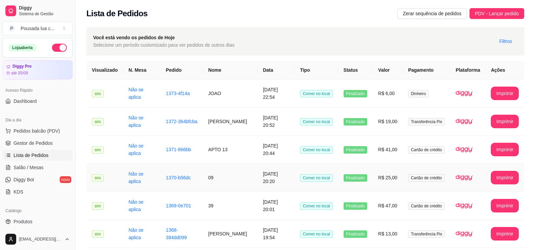
scroll to position [79, 0]
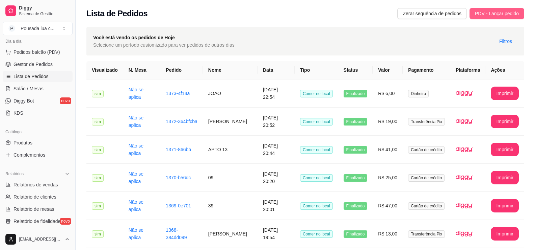
click at [504, 12] on span "PDV - Lançar pedido" at bounding box center [497, 13] width 44 height 7
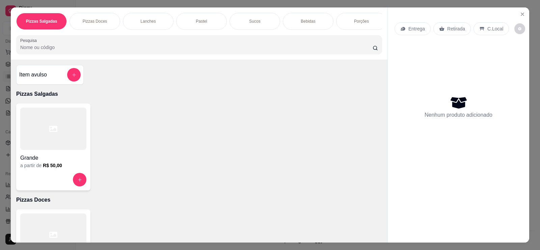
click at [488, 28] on p "C.Local" at bounding box center [496, 28] width 16 height 7
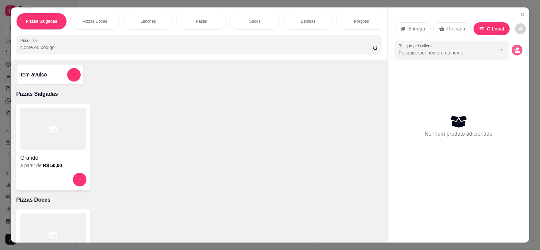
click at [515, 51] on icon "decrease-product-quantity" at bounding box center [517, 51] width 5 height 2
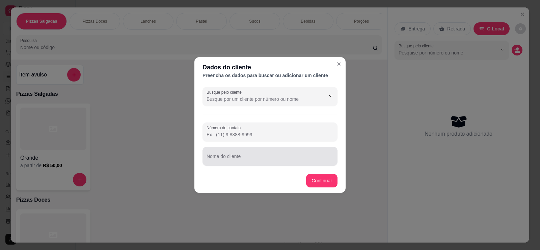
click at [270, 155] on div at bounding box center [270, 156] width 127 height 14
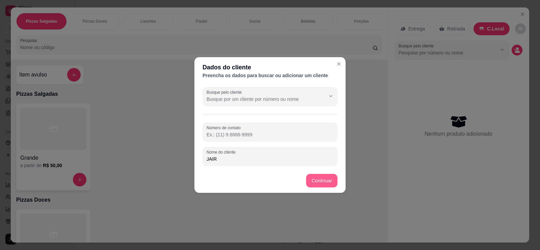
type input "JAIR"
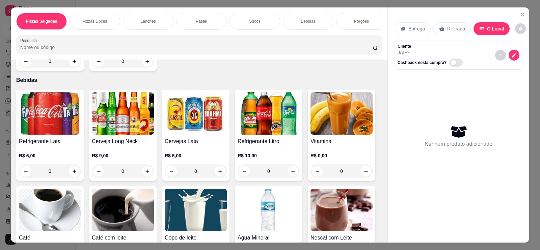
scroll to position [867, 0]
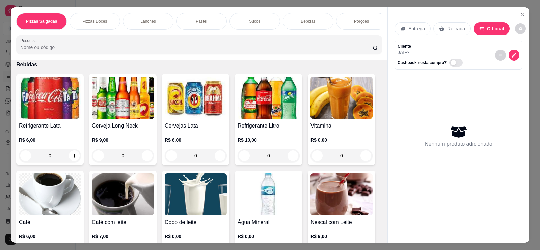
click at [138, 124] on div "Cerveja Long Neck R$ 9,00 0" at bounding box center [123, 119] width 68 height 91
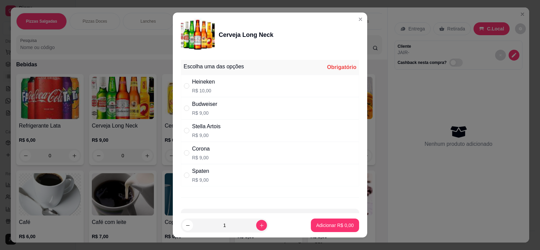
click at [224, 90] on div "Heineken R$ 10,00" at bounding box center [270, 86] width 178 height 22
radio input "true"
click at [259, 224] on icon "increase-product-quantity" at bounding box center [261, 225] width 5 height 5
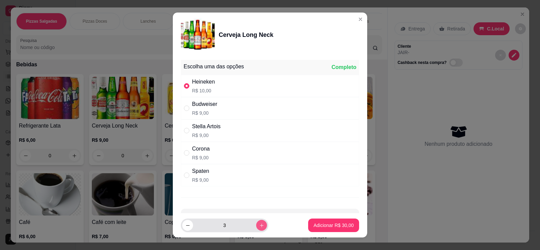
type input "4"
click at [338, 223] on p "Adicionar R$ 40,00" at bounding box center [334, 224] width 40 height 7
type input "4"
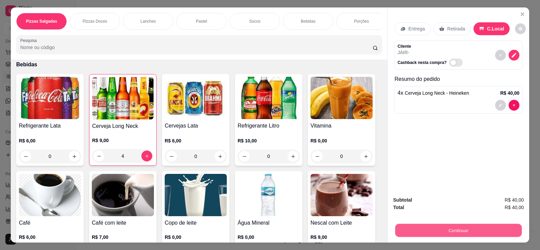
click at [438, 232] on button "Continuar" at bounding box center [458, 229] width 127 height 13
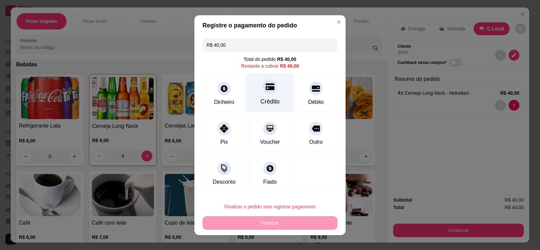
click at [271, 92] on div "Crédito" at bounding box center [270, 93] width 48 height 40
type input "R$ 0,00"
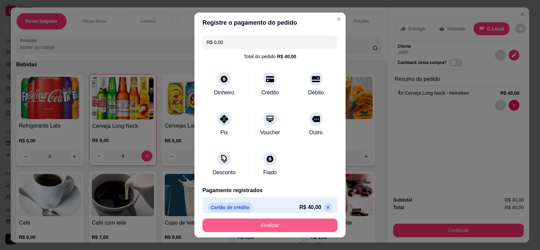
click at [251, 226] on button "Finalizar" at bounding box center [270, 225] width 135 height 14
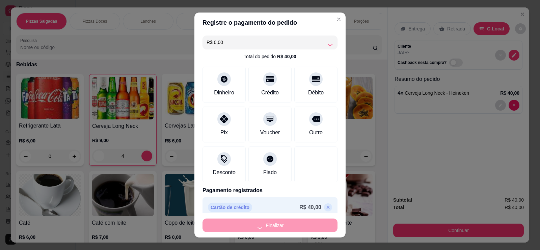
type input "0"
type input "-R$ 40,00"
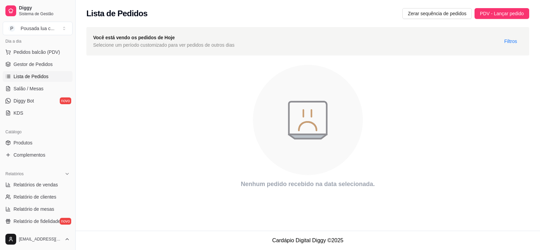
click at [45, 76] on span "Lista de Pedidos" at bounding box center [31, 76] width 35 height 7
